Goal: Task Accomplishment & Management: Complete application form

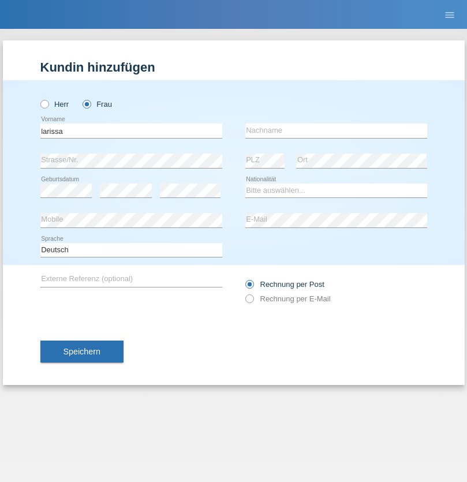
type input "larissa"
click at [336, 130] on input "text" at bounding box center [336, 130] width 182 height 14
type input "zymberi"
select select "CH"
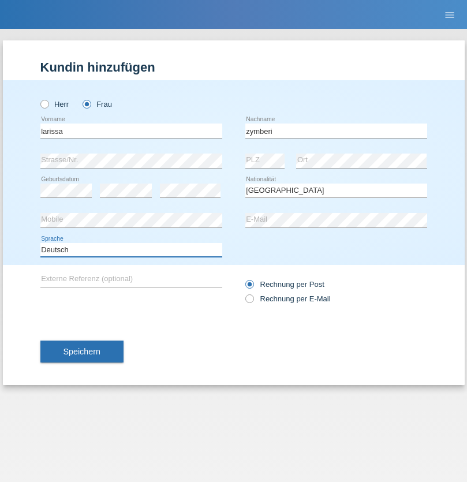
select select "en"
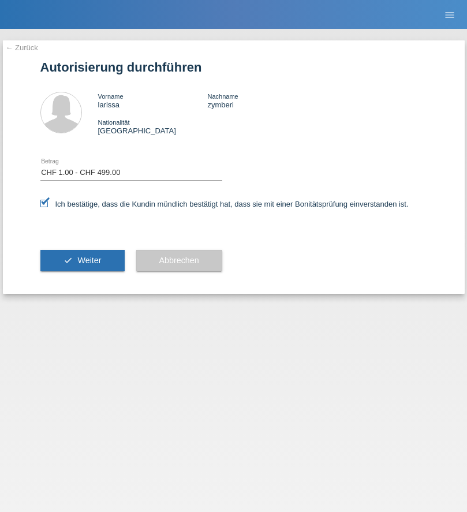
select select "1"
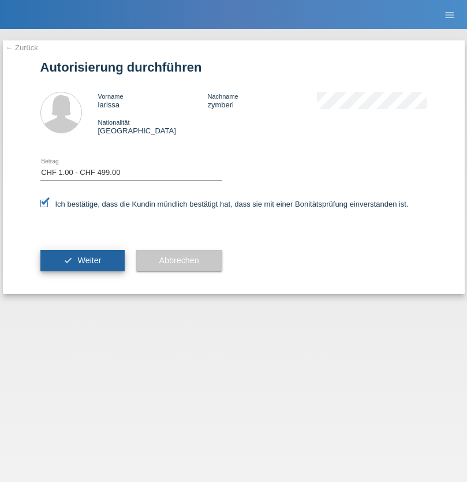
click at [82, 260] on span "Weiter" at bounding box center [89, 260] width 24 height 9
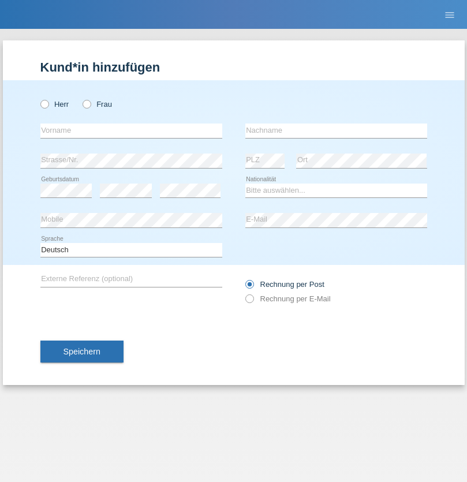
radio input "true"
click at [131, 130] on input "text" at bounding box center [131, 130] width 182 height 14
type input "Danilo"
click at [336, 130] on input "text" at bounding box center [336, 130] width 182 height 14
type input "Neto"
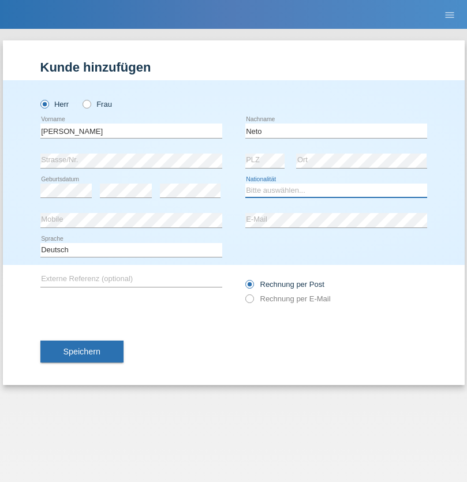
select select "CH"
radio input "true"
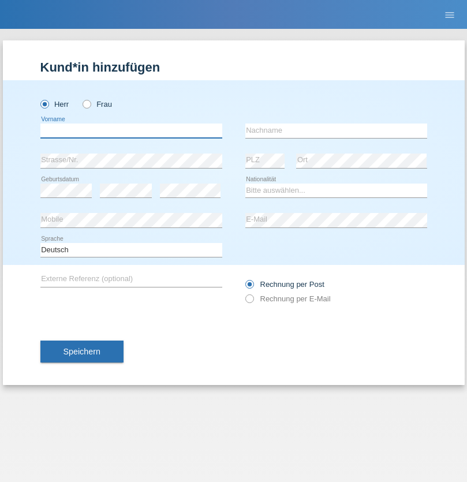
click at [131, 130] on input "text" at bounding box center [131, 130] width 182 height 14
type input "Shenol"
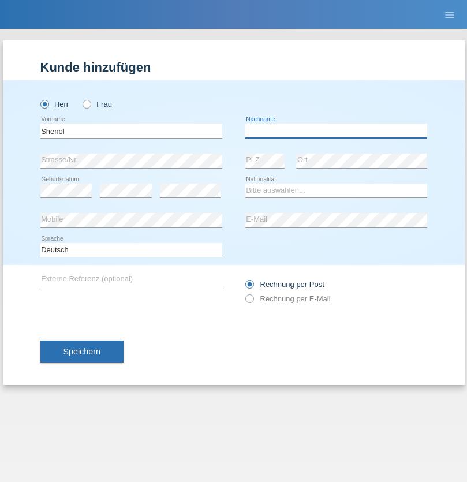
click at [336, 130] on input "text" at bounding box center [336, 130] width 182 height 14
type input "Shajnoski"
select select "MK"
select select "C"
select select "18"
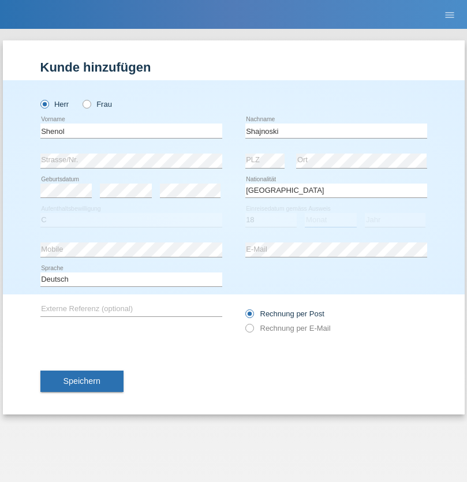
select select "12"
select select "1988"
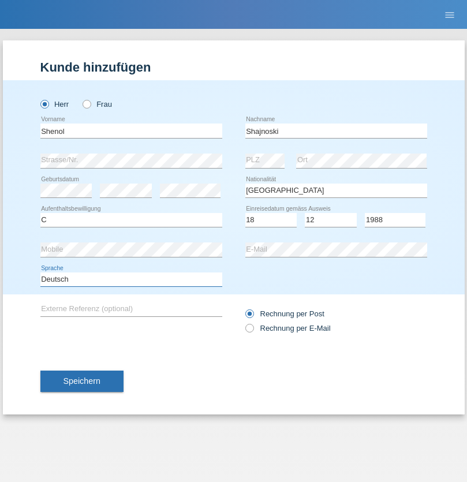
select select "en"
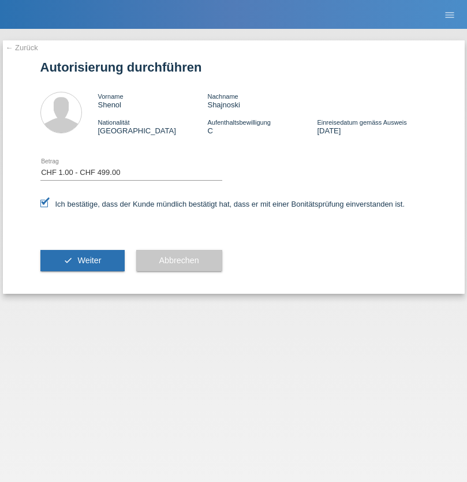
select select "1"
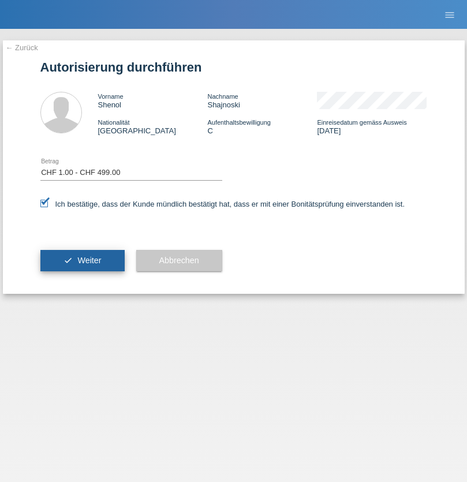
click at [82, 260] on span "Weiter" at bounding box center [89, 260] width 24 height 9
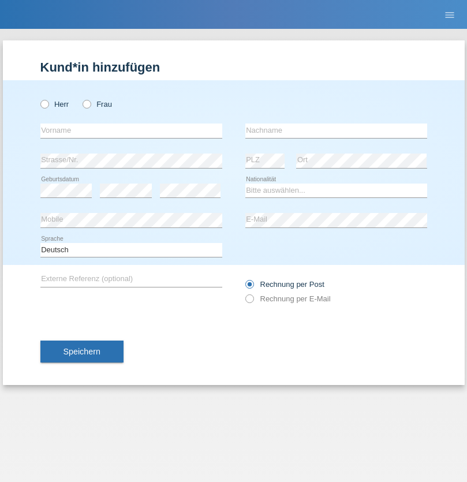
radio input "true"
click at [131, 130] on input "text" at bounding box center [131, 130] width 182 height 14
type input "[PERSON_NAME]"
click at [336, 130] on input "text" at bounding box center [336, 130] width 182 height 14
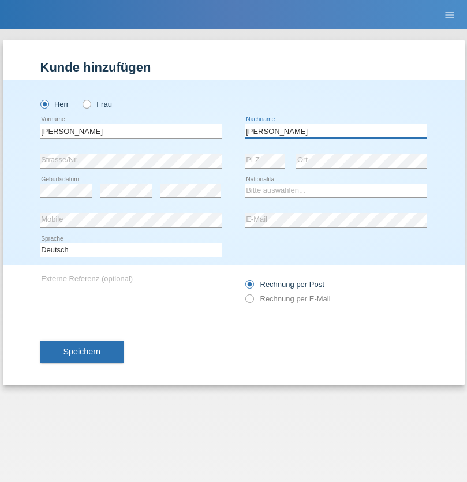
type input "[PERSON_NAME]"
select select "CH"
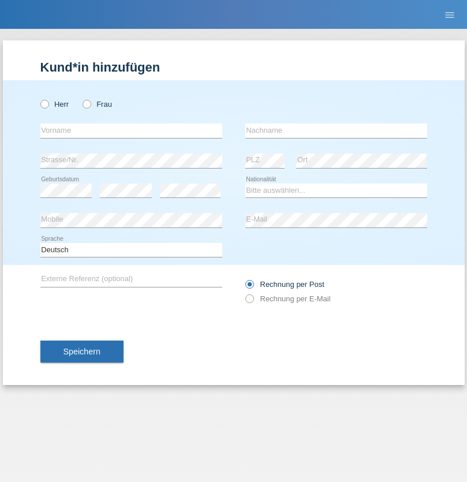
radio input "true"
click at [131, 130] on input "text" at bounding box center [131, 130] width 182 height 14
type input "David"
click at [336, 130] on input "text" at bounding box center [336, 130] width 182 height 14
type input "Nydegger"
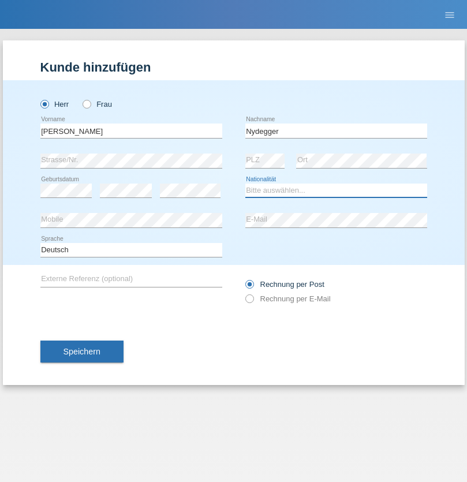
select select "CH"
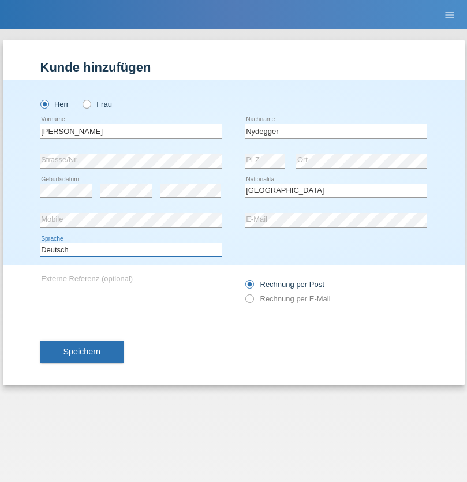
select select "en"
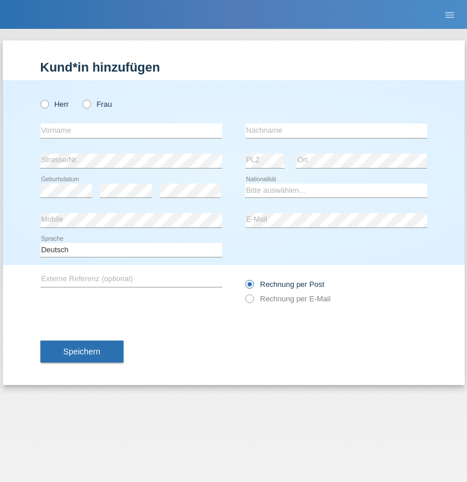
radio input "true"
click at [131, 130] on input "text" at bounding box center [131, 130] width 182 height 14
type input "[PERSON_NAME]"
click at [336, 130] on input "text" at bounding box center [336, 130] width 182 height 14
type input "Nydegger"
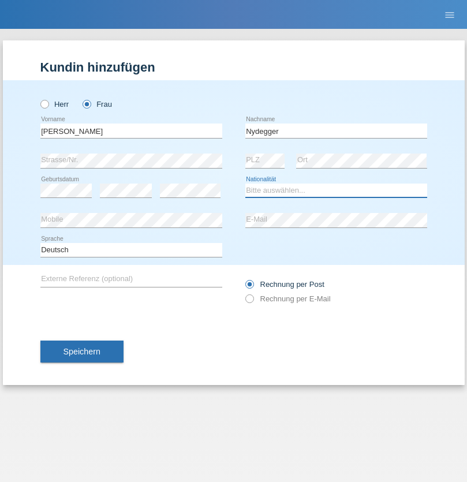
select select "CH"
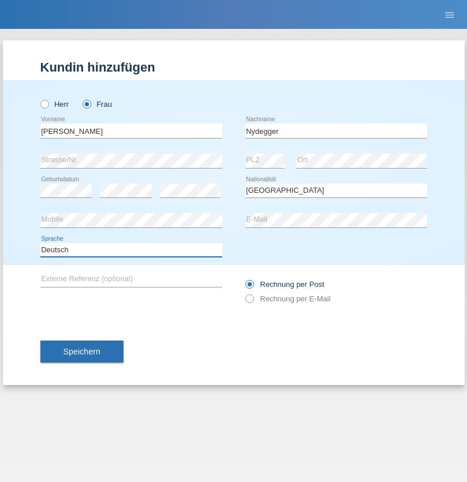
select select "en"
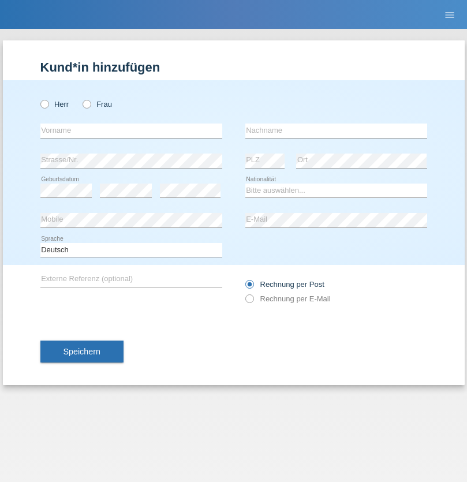
radio input "true"
click at [131, 130] on input "text" at bounding box center [131, 130] width 182 height 14
type input "Goekhan"
click at [336, 130] on input "text" at bounding box center [336, 130] width 182 height 14
type input "Akarsu"
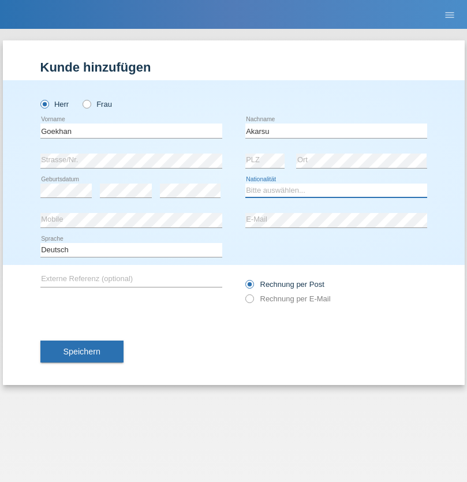
select select "AT"
select select "C"
select select "01"
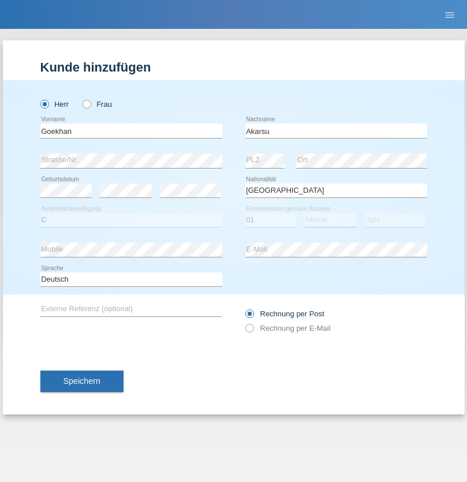
select select "05"
select select "2021"
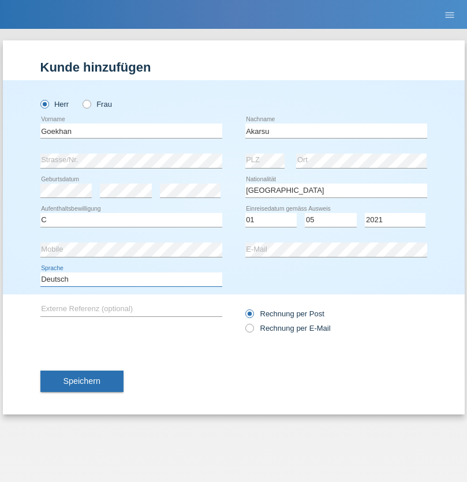
select select "en"
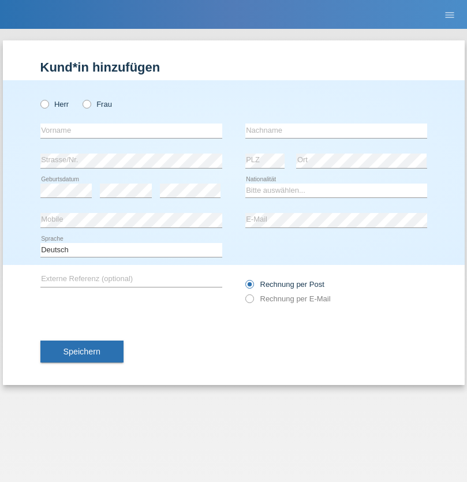
radio input "true"
click at [131, 130] on input "text" at bounding box center [131, 130] width 182 height 14
type input "[PERSON_NAME]"
click at [336, 130] on input "text" at bounding box center [336, 130] width 182 height 14
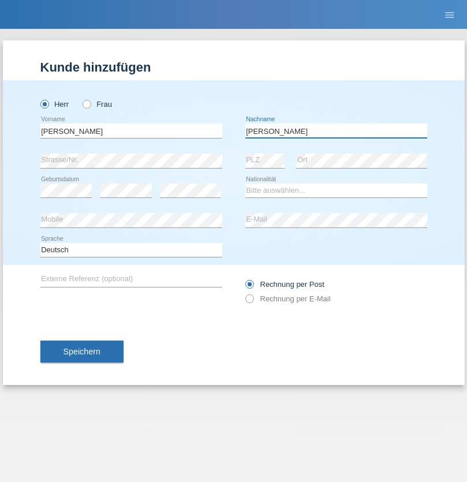
type input "[PERSON_NAME]"
select select "IT"
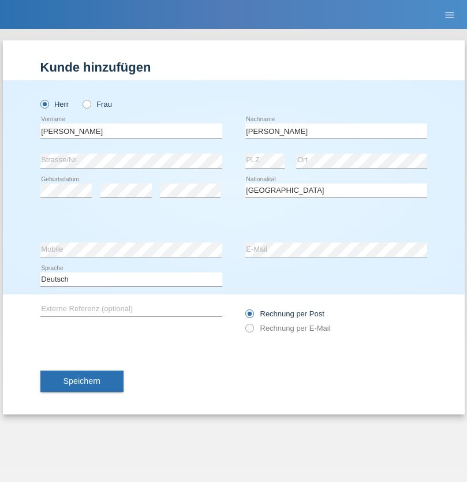
select select "C"
select select "22"
select select "06"
select select "1964"
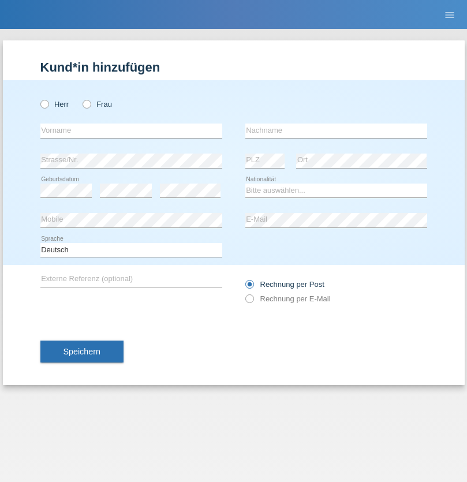
radio input "true"
click at [131, 130] on input "text" at bounding box center [131, 130] width 182 height 14
type input "[DATE]"
click at [336, 130] on input "text" at bounding box center [336, 130] width 182 height 14
type input "[PERSON_NAME]"
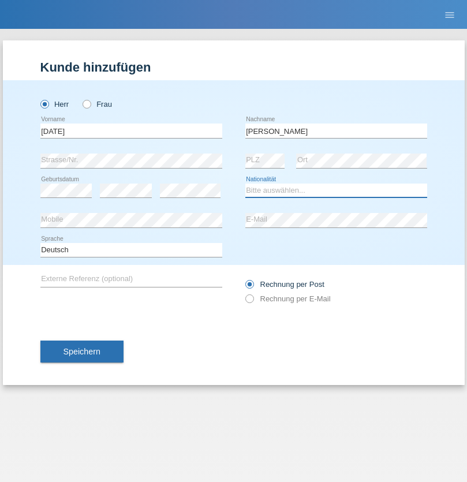
select select "IT"
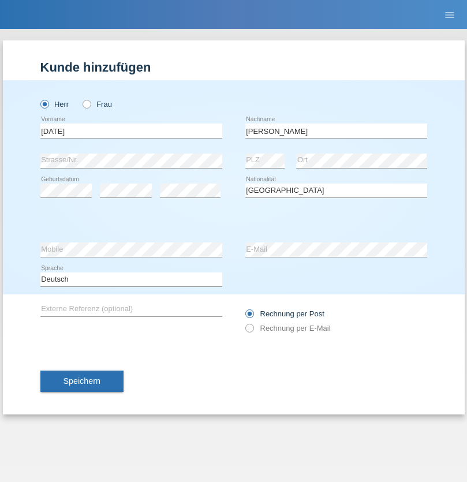
select select "C"
select select "01"
select select "05"
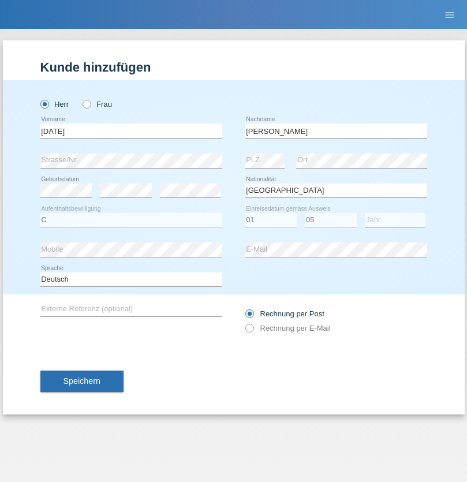
select select "2021"
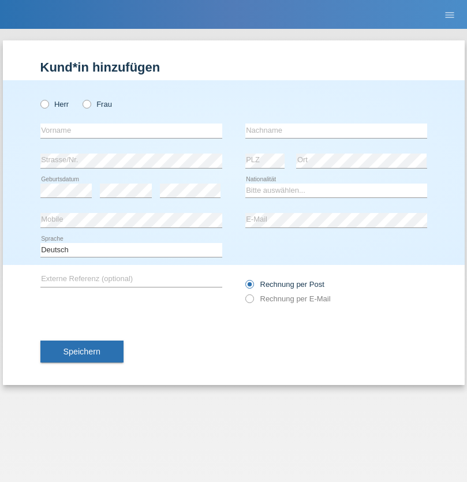
radio input "true"
click at [131, 130] on input "text" at bounding box center [131, 130] width 182 height 14
type input "Claudiu Marian"
click at [336, 130] on input "text" at bounding box center [336, 130] width 182 height 14
type input "Cislariu"
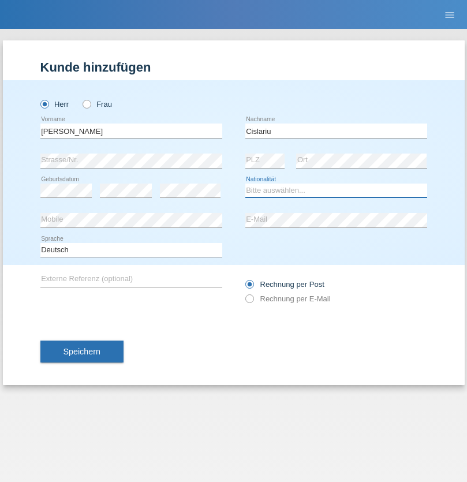
select select "CH"
radio input "true"
select select "CH"
radio input "true"
click at [131, 130] on input "text" at bounding box center [131, 130] width 182 height 14
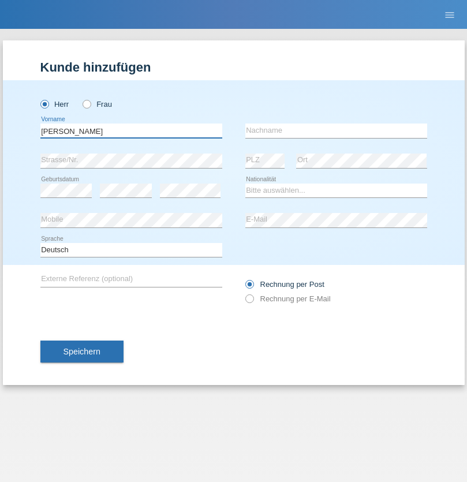
type input "[PERSON_NAME]"
click at [336, 130] on input "text" at bounding box center [336, 130] width 182 height 14
type input "Kappelmayer"
select select "MG"
select select "C"
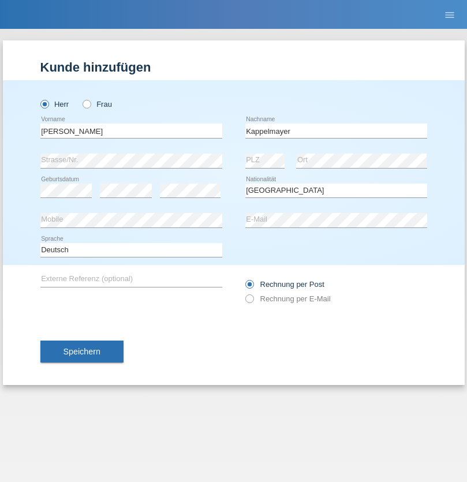
select select "31"
select select "08"
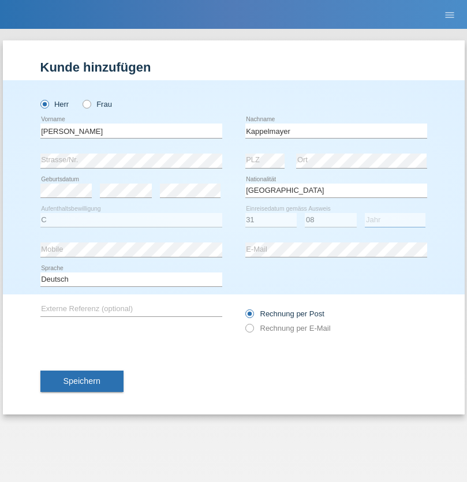
select select "2021"
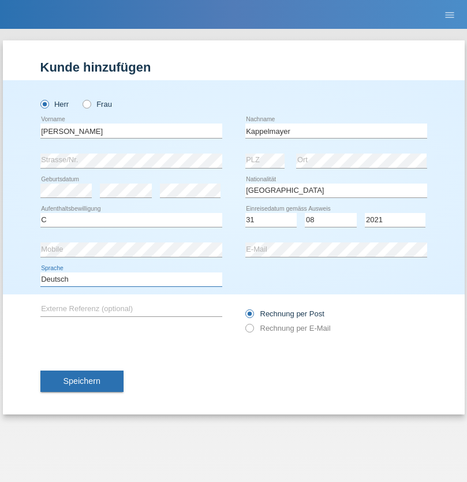
select select "en"
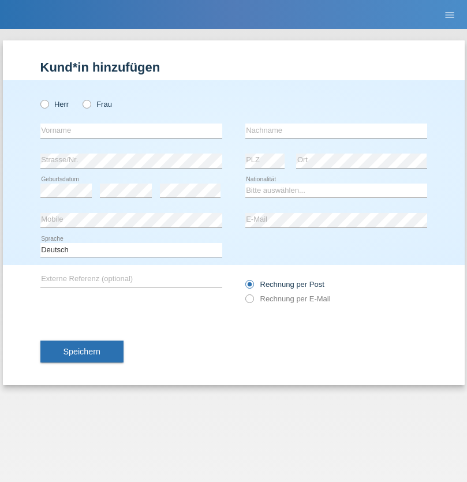
radio input "true"
click at [131, 130] on input "text" at bounding box center [131, 130] width 182 height 14
type input "firat"
click at [336, 130] on input "text" at bounding box center [336, 130] width 182 height 14
type input "kara"
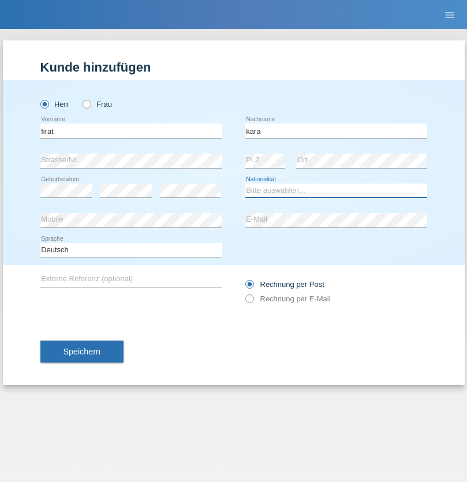
select select "CH"
radio input "true"
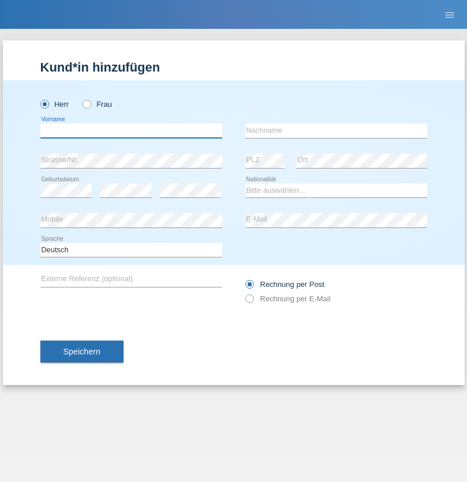
click at [131, 130] on input "text" at bounding box center [131, 130] width 182 height 14
type input "Jean Panda"
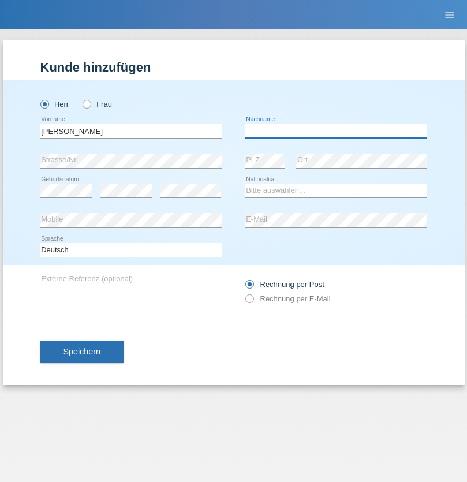
click at [336, 130] on input "text" at bounding box center [336, 130] width 182 height 14
type input "Panda nzinga"
select select "MN"
select select "C"
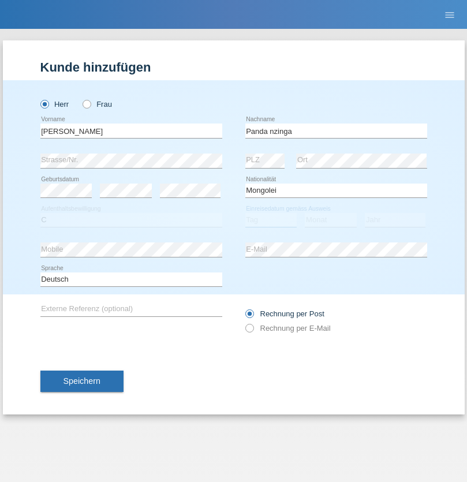
select select "28"
select select "11"
select select "2001"
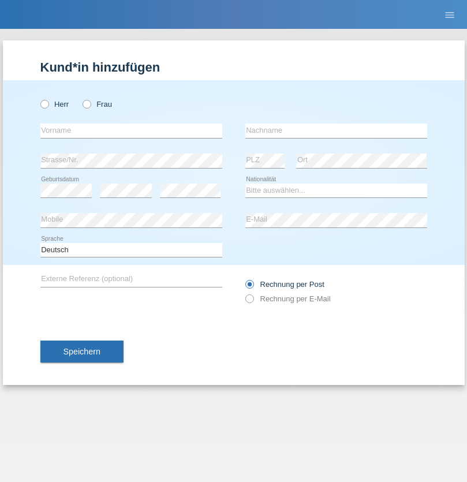
radio input "true"
select select "HU"
select select "C"
select select "30"
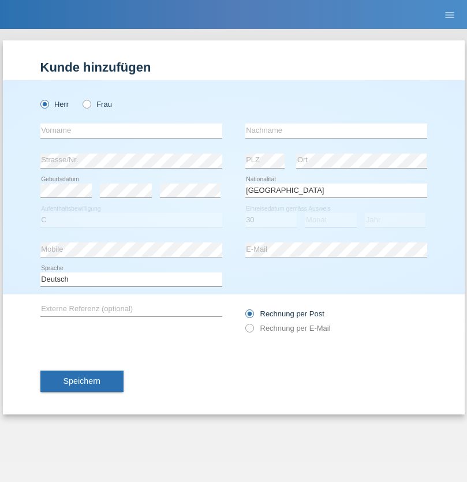
select select "10"
select select "2021"
